Goal: Task Accomplishment & Management: Use online tool/utility

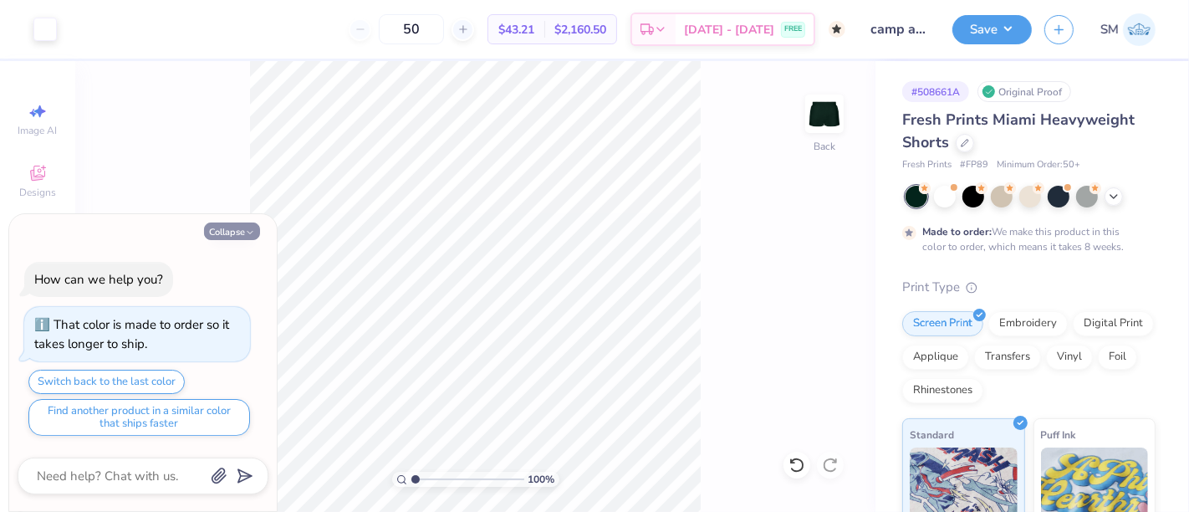
click at [240, 234] on button "Collapse" at bounding box center [232, 231] width 56 height 18
type textarea "x"
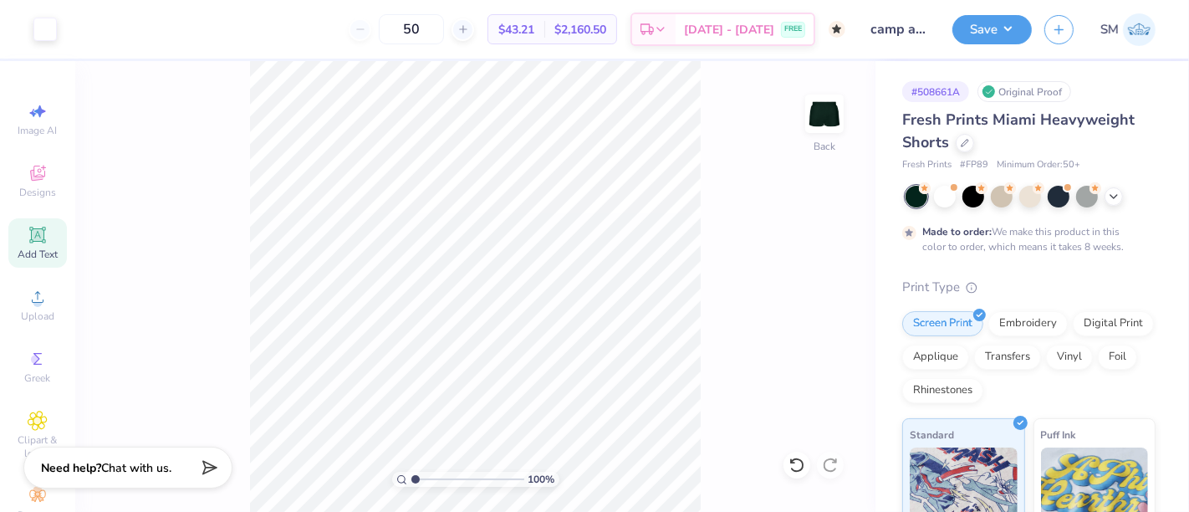
click at [33, 242] on icon at bounding box center [38, 235] width 20 height 20
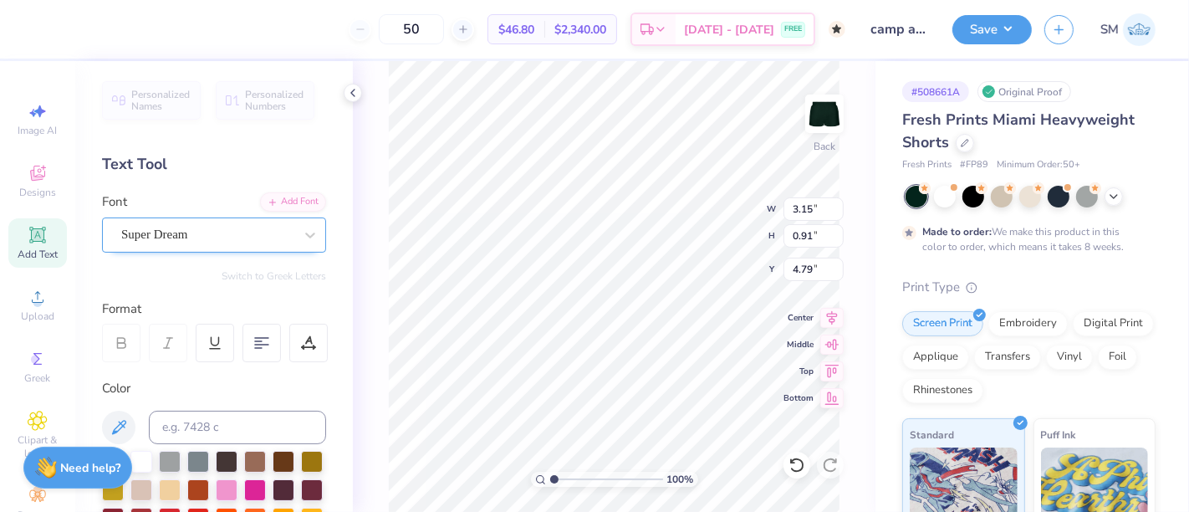
click at [197, 227] on div "Super Dream" at bounding box center [208, 235] width 176 height 26
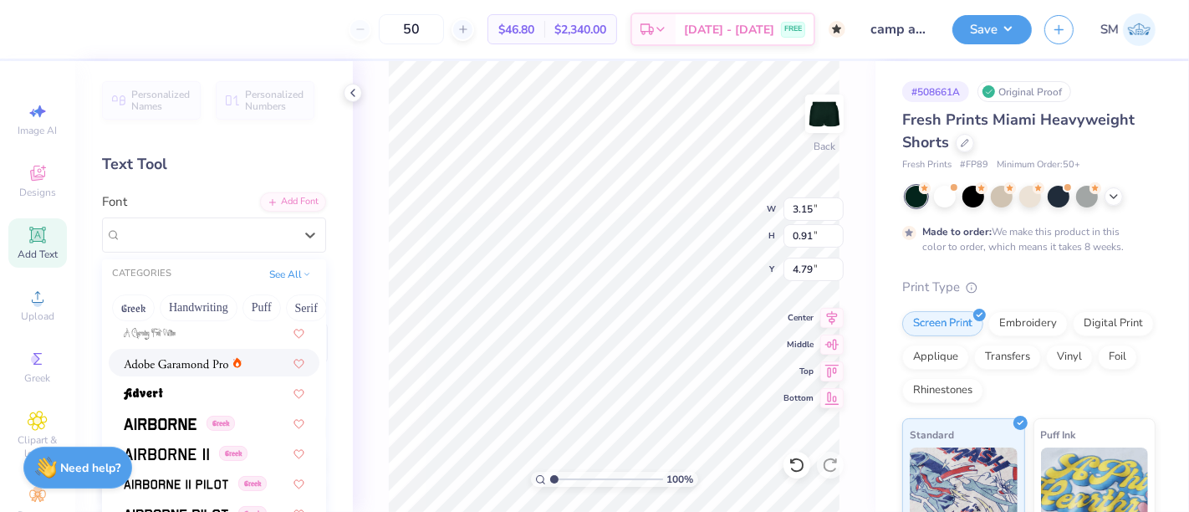
scroll to position [217, 0]
click at [188, 417] on img at bounding box center [160, 422] width 73 height 12
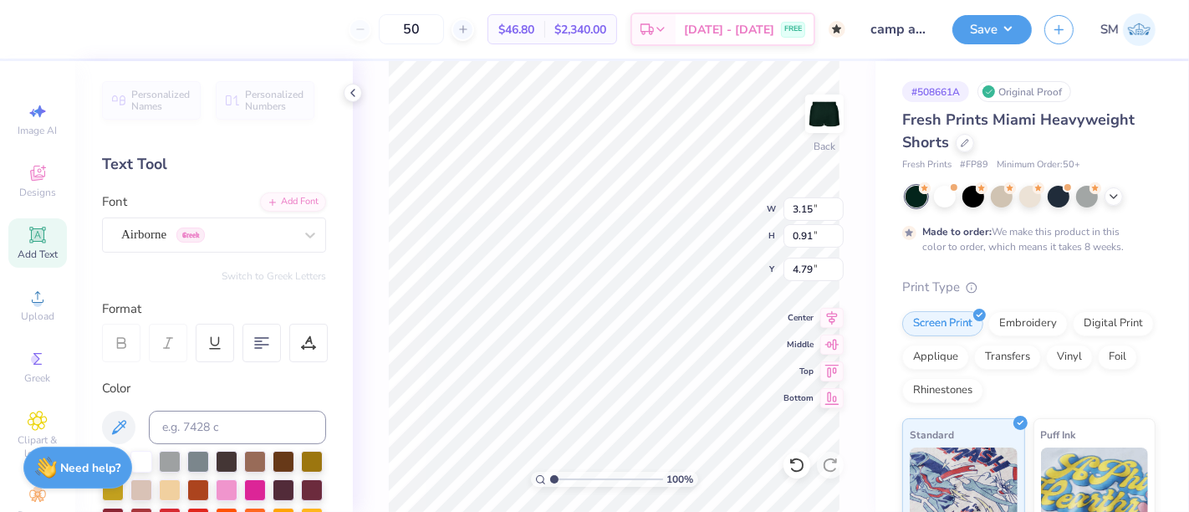
type input "3.02"
type input "0.95"
type input "4.77"
paste textarea
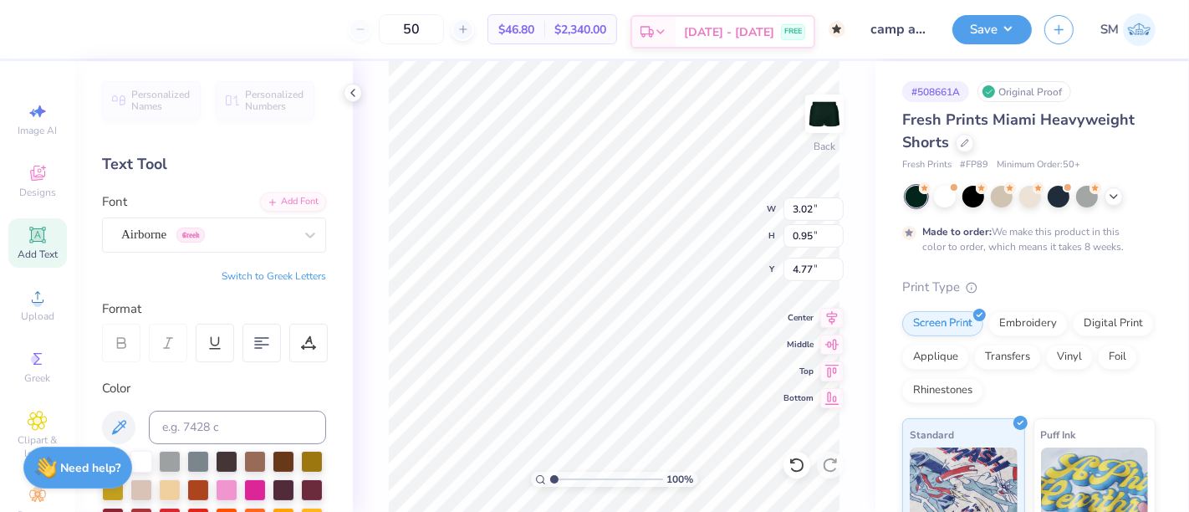
scroll to position [15, 1]
paste textarea "W"
click at [167, 237] on div "Airborne Greek" at bounding box center [208, 235] width 176 height 26
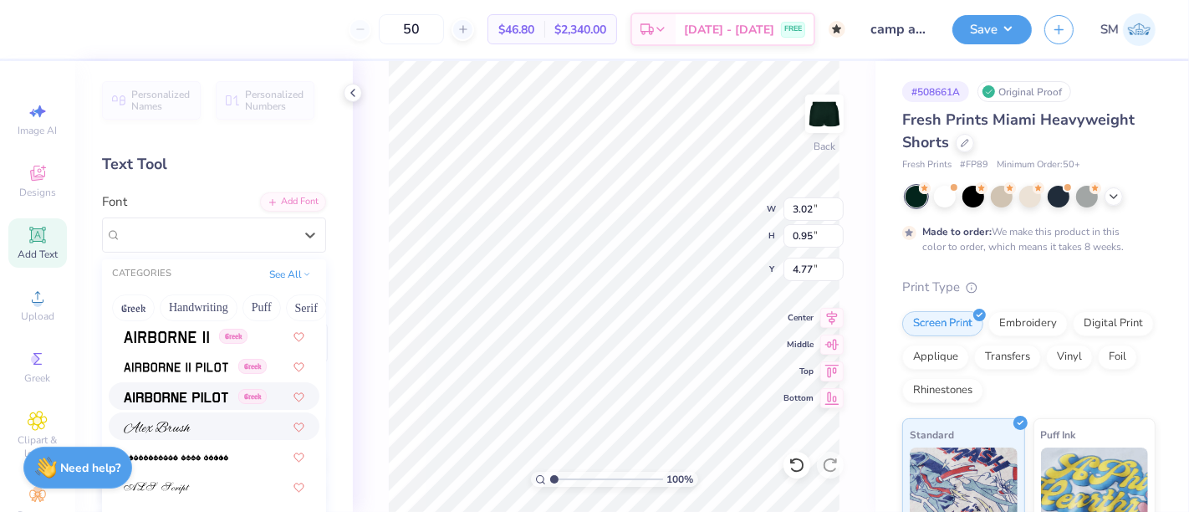
scroll to position [402, 0]
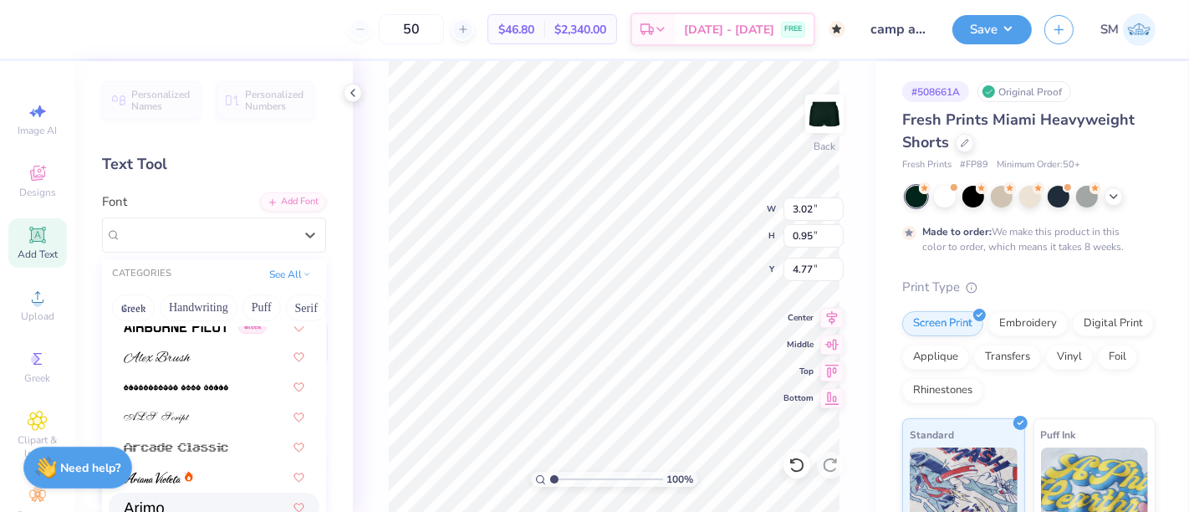
click at [180, 460] on div at bounding box center [214, 507] width 181 height 18
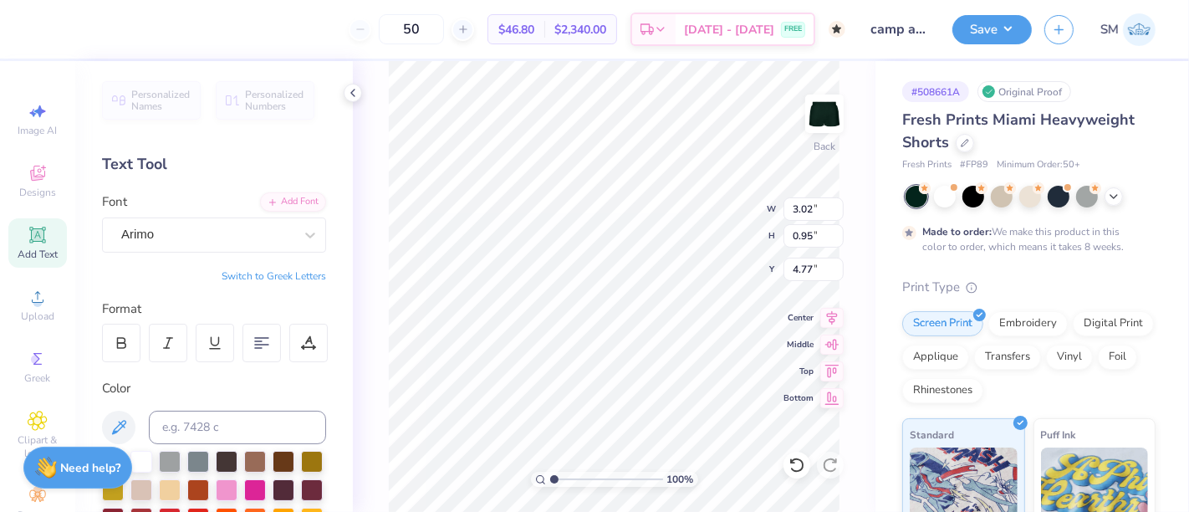
paste textarea "W"
type textarea "WWW"
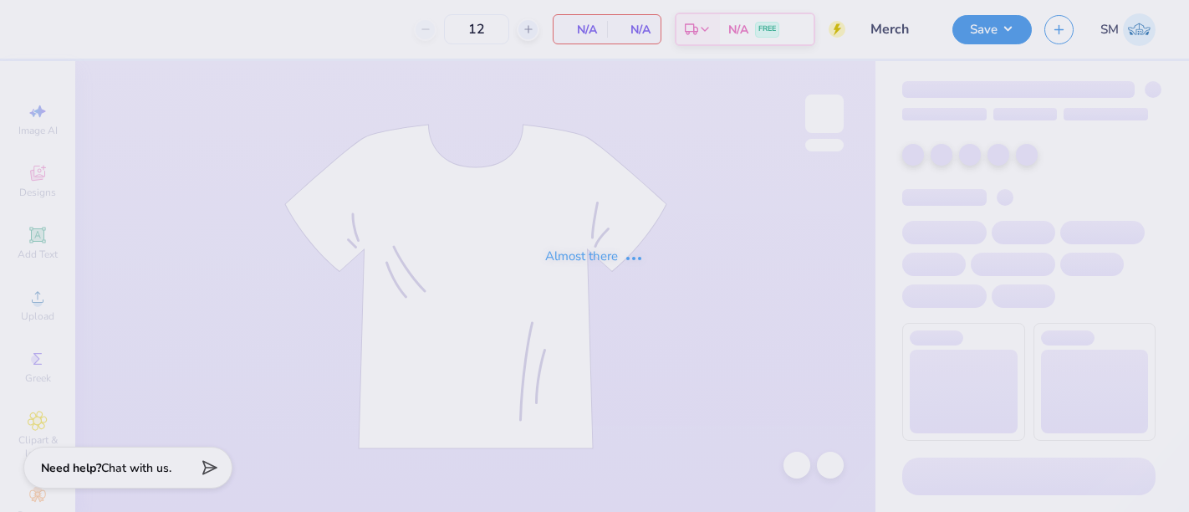
type input "50"
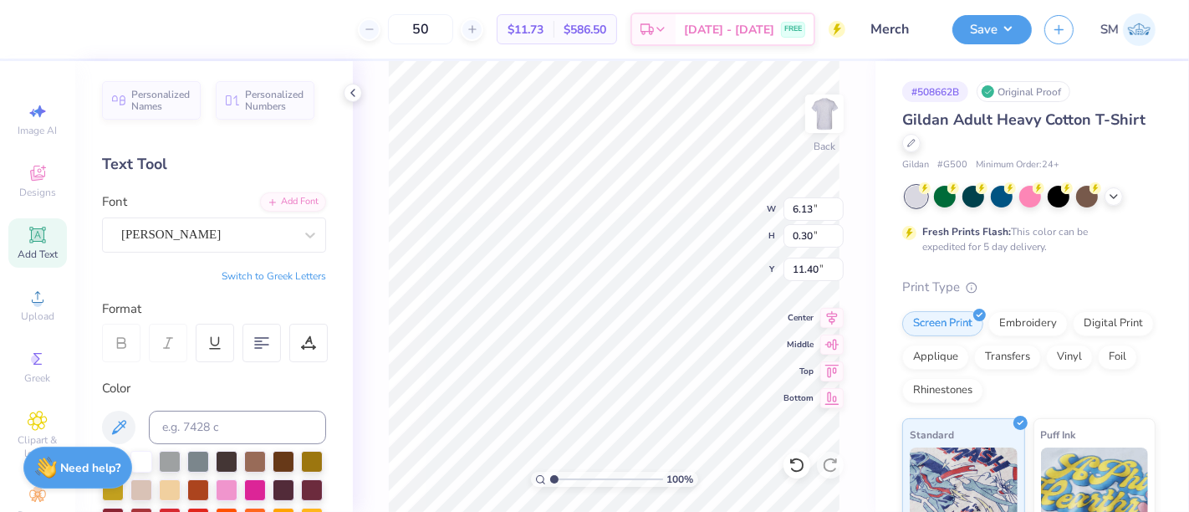
scroll to position [15, 2]
click at [800, 466] on icon at bounding box center [797, 465] width 17 height 17
type textarea "at [GEOGRAPHIC_DATA][US_STATE]"
drag, startPoint x: 556, startPoint y: 477, endPoint x: 579, endPoint y: 477, distance: 22.6
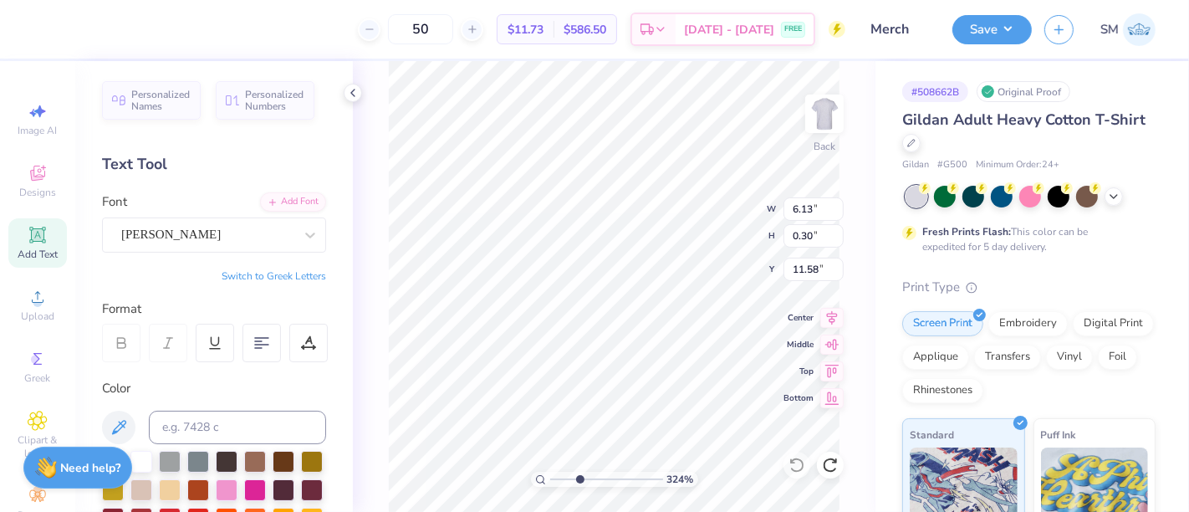
click at [579, 477] on input "range" at bounding box center [606, 479] width 113 height 15
type input "3.06"
type textarea "AT UNIVERSITY OF MARYLAND"
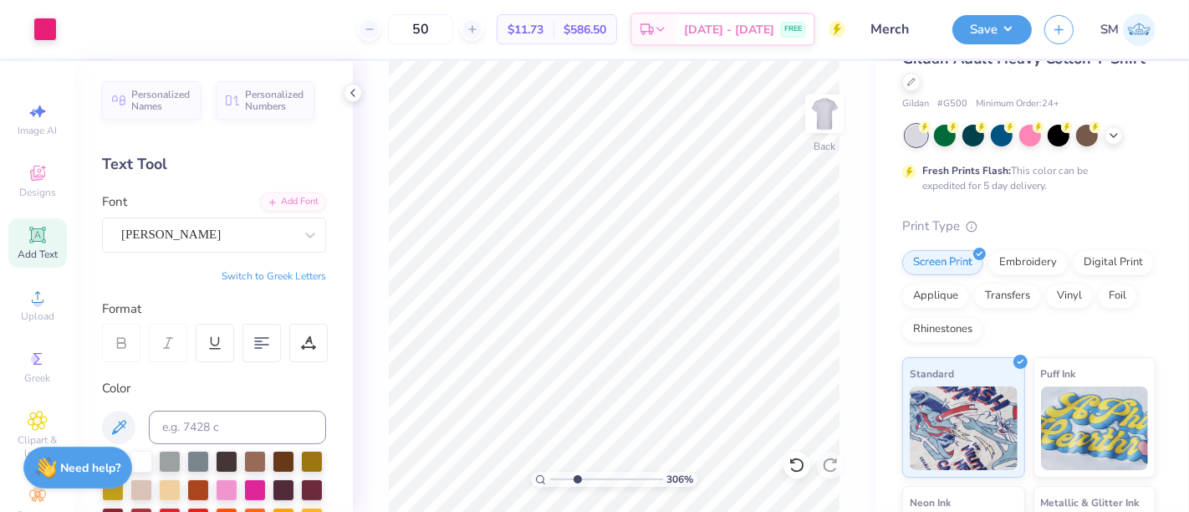
scroll to position [0, 0]
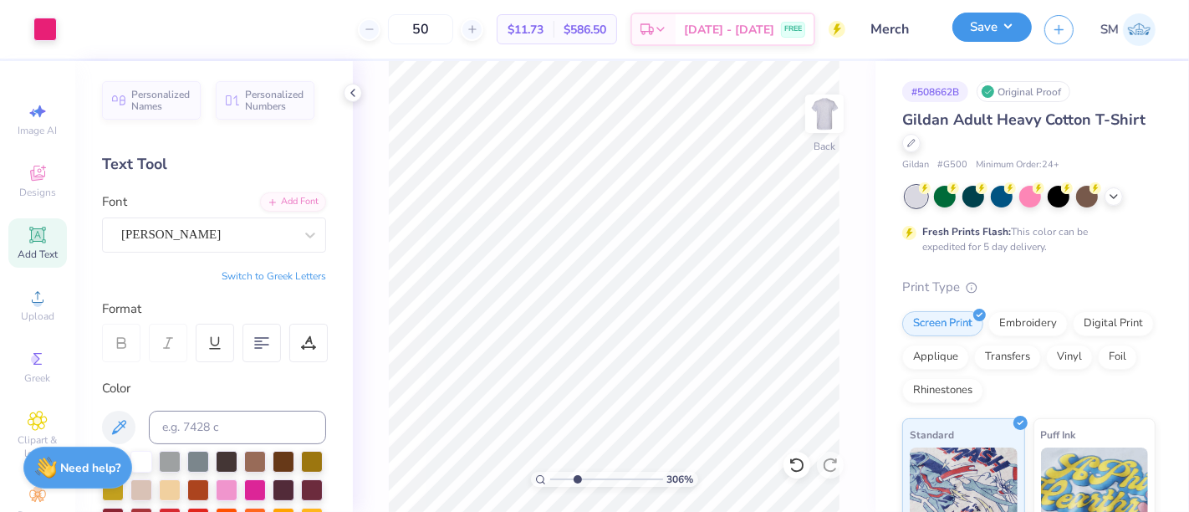
click at [986, 24] on button "Save" at bounding box center [991, 27] width 79 height 29
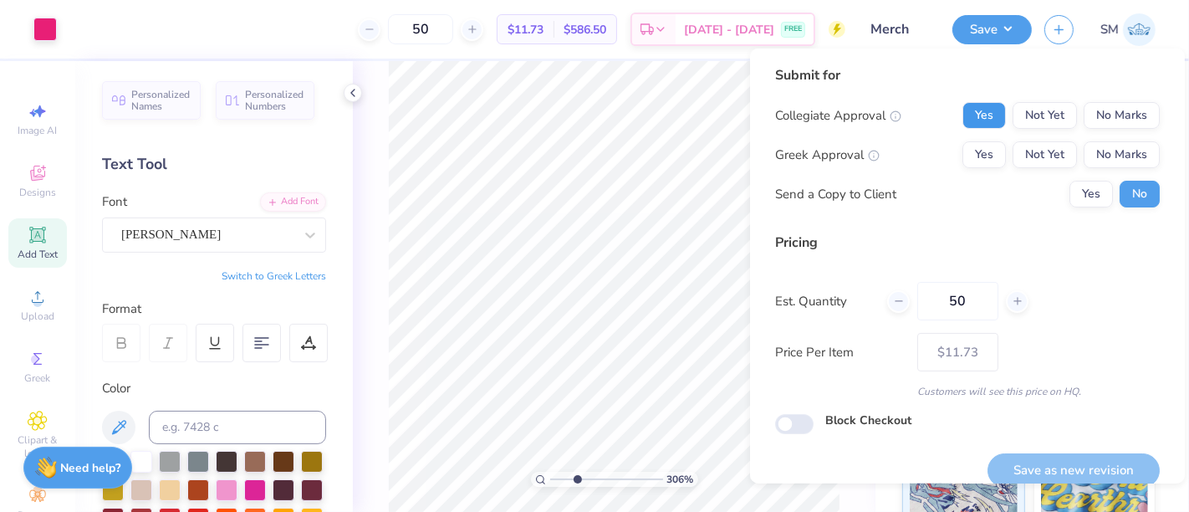
click at [980, 110] on button "Yes" at bounding box center [984, 115] width 43 height 27
click at [970, 151] on button "Yes" at bounding box center [984, 154] width 43 height 27
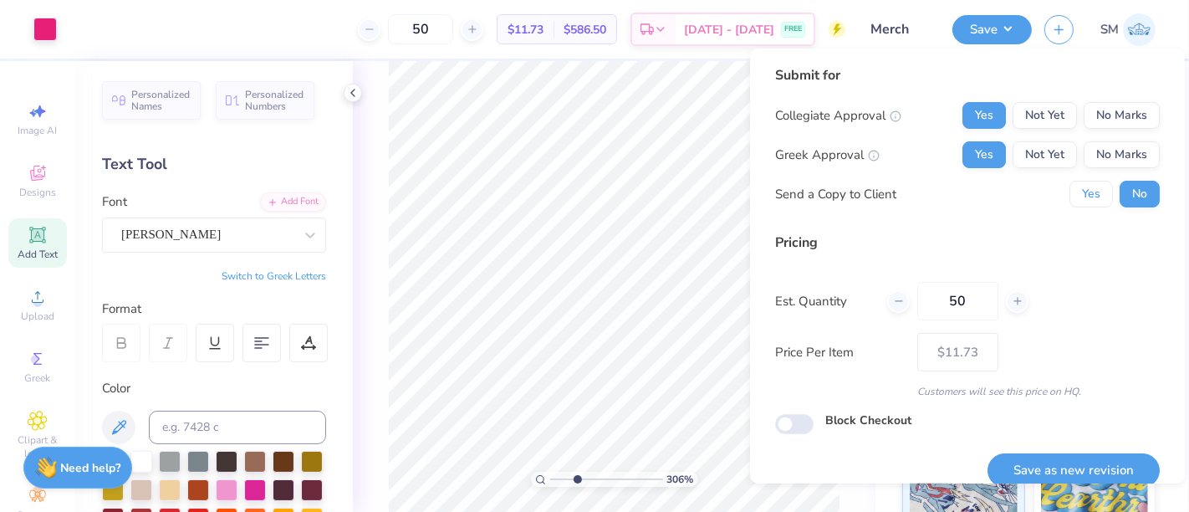
click at [1089, 194] on button "Yes" at bounding box center [1091, 194] width 43 height 27
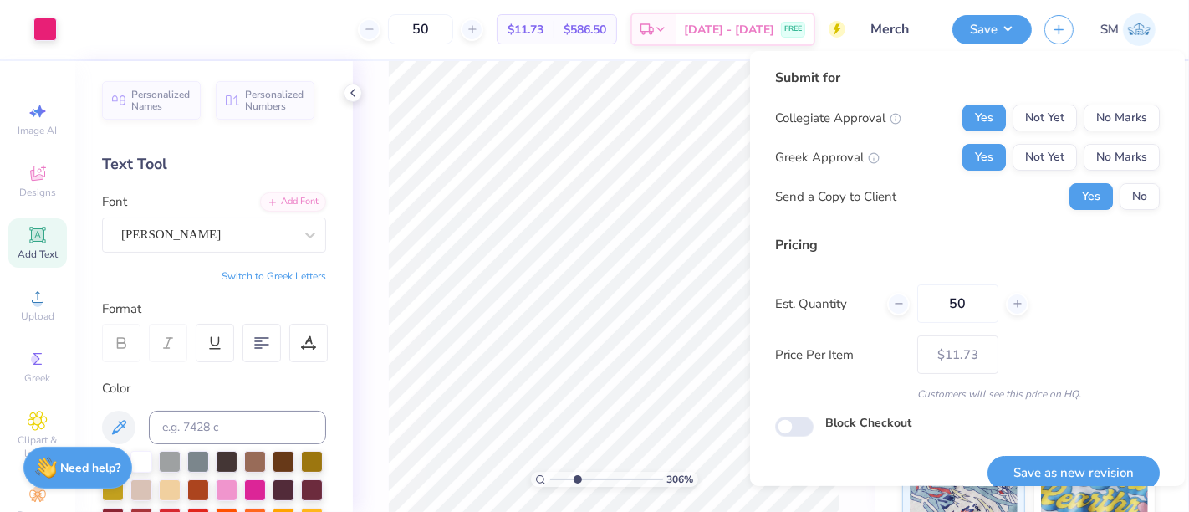
scroll to position [18, 0]
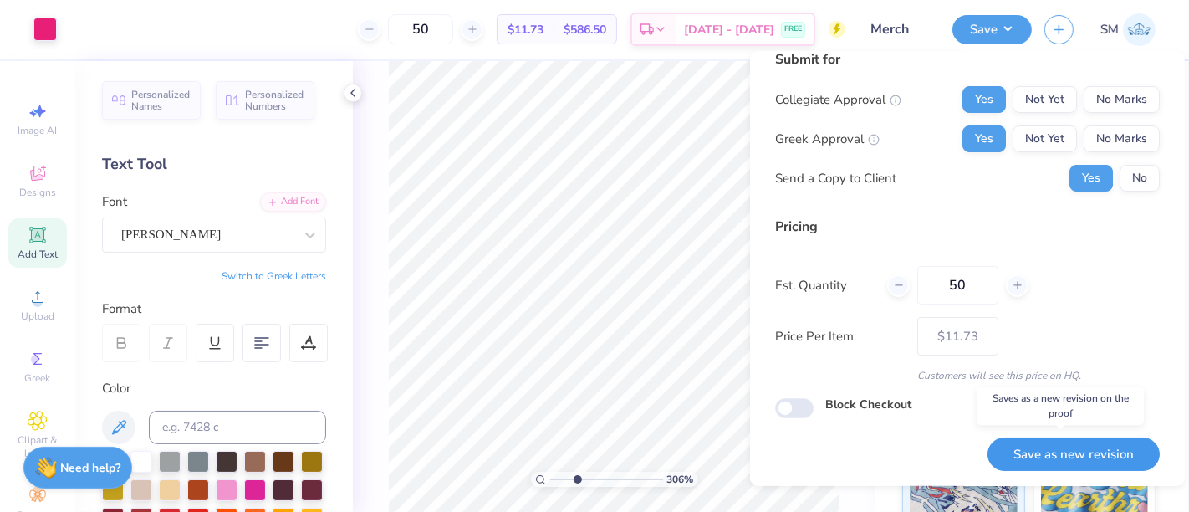
click at [1085, 453] on button "Save as new revision" at bounding box center [1074, 454] width 172 height 34
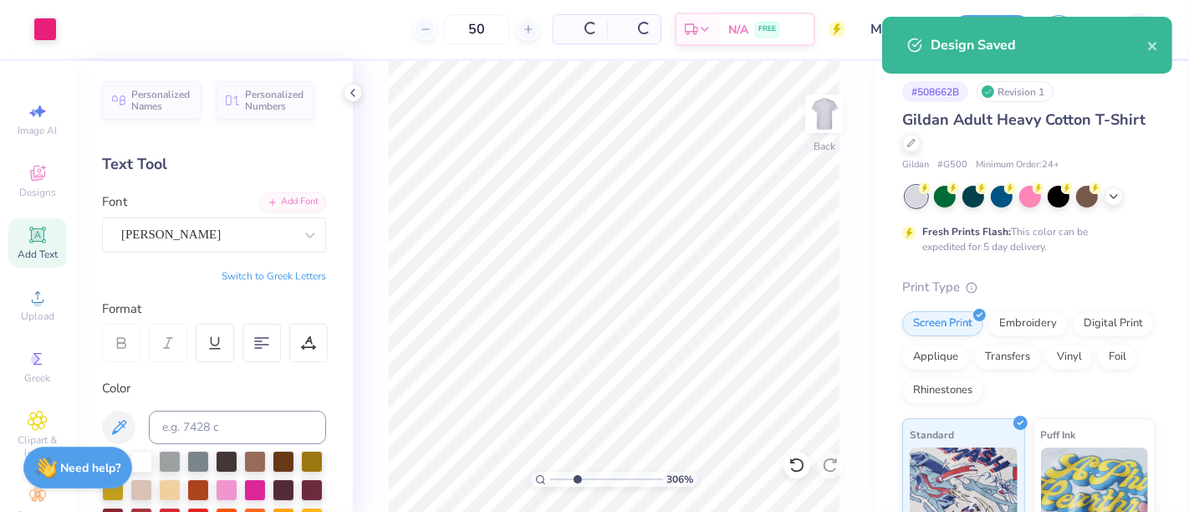
type input "– –"
